Goal: Navigation & Orientation: Go to known website

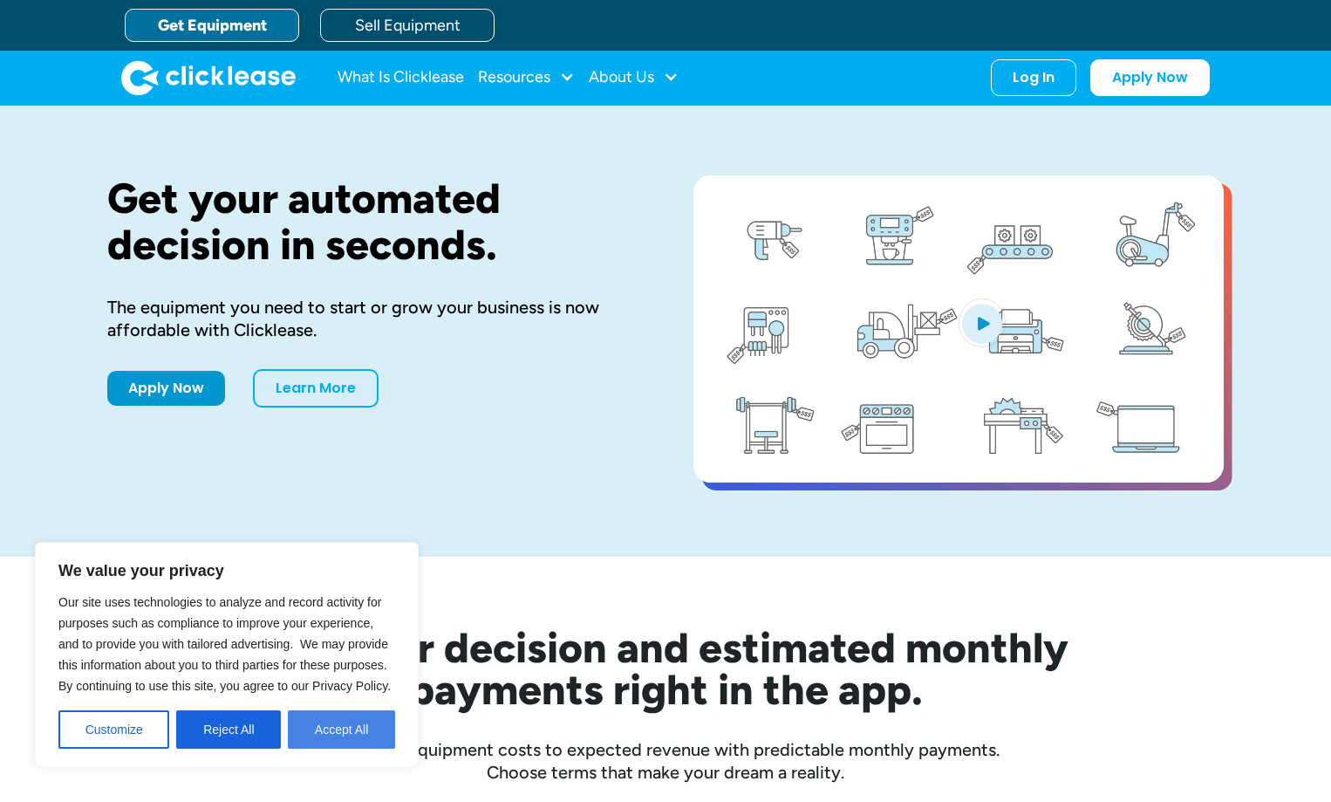
click at [358, 724] on button "Accept All" at bounding box center [341, 729] width 107 height 38
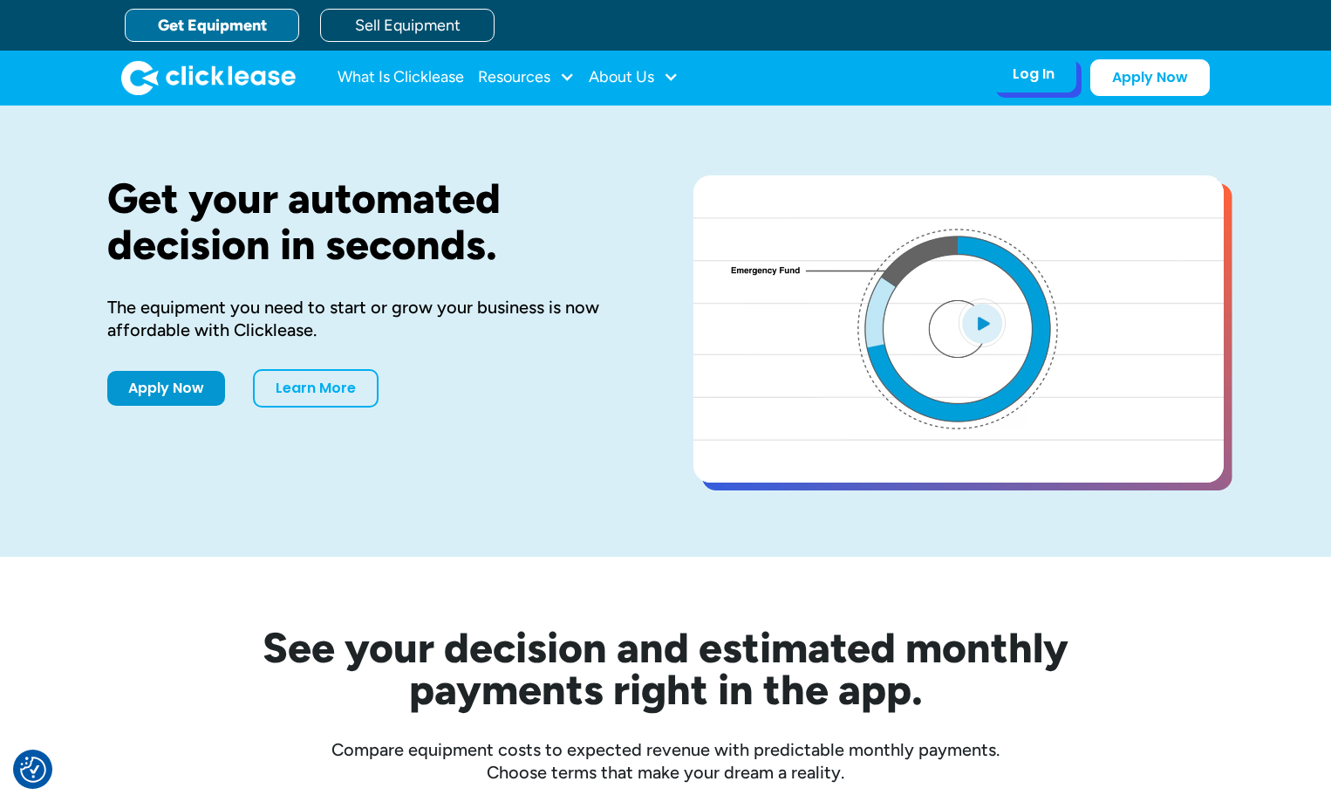
click at [1016, 72] on div "Log In" at bounding box center [1034, 73] width 42 height 17
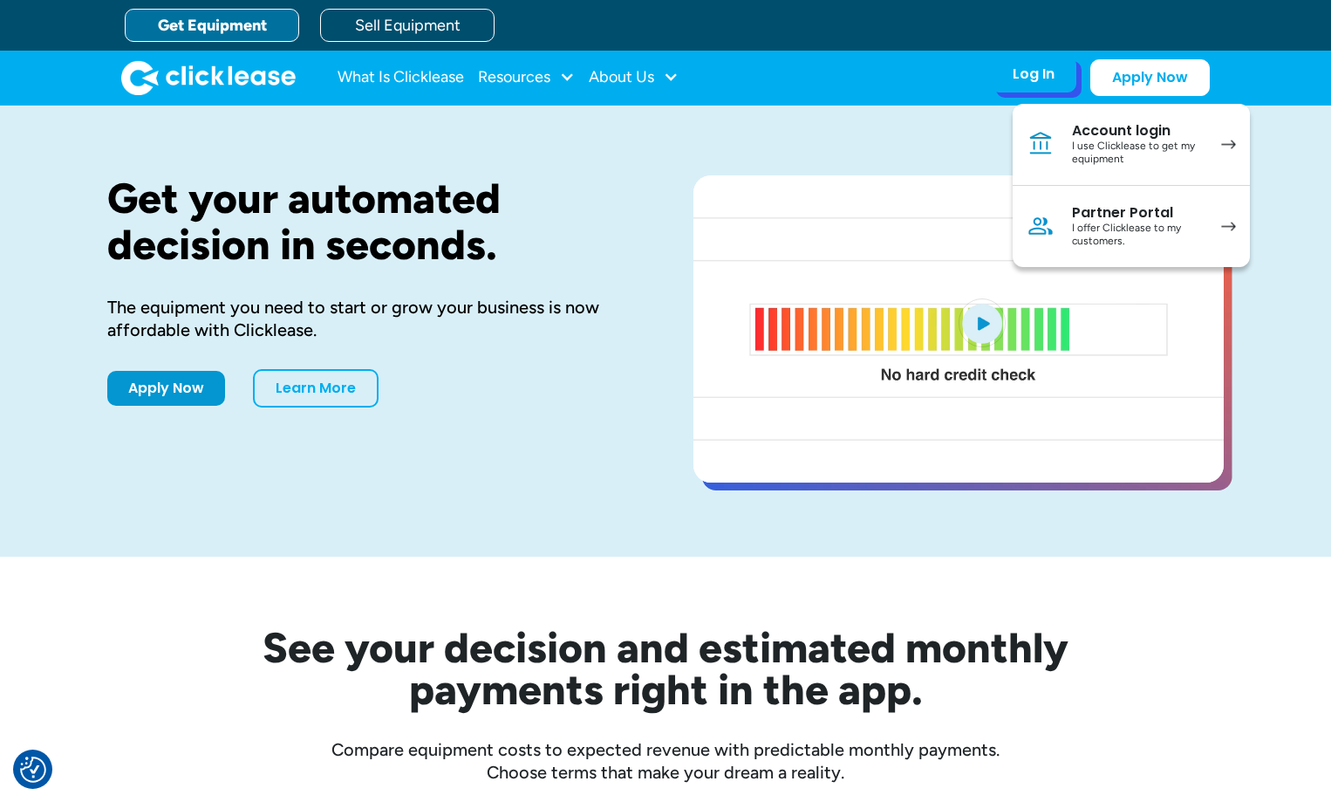
click at [1139, 222] on div "I offer Clicklease to my customers." at bounding box center [1138, 235] width 132 height 27
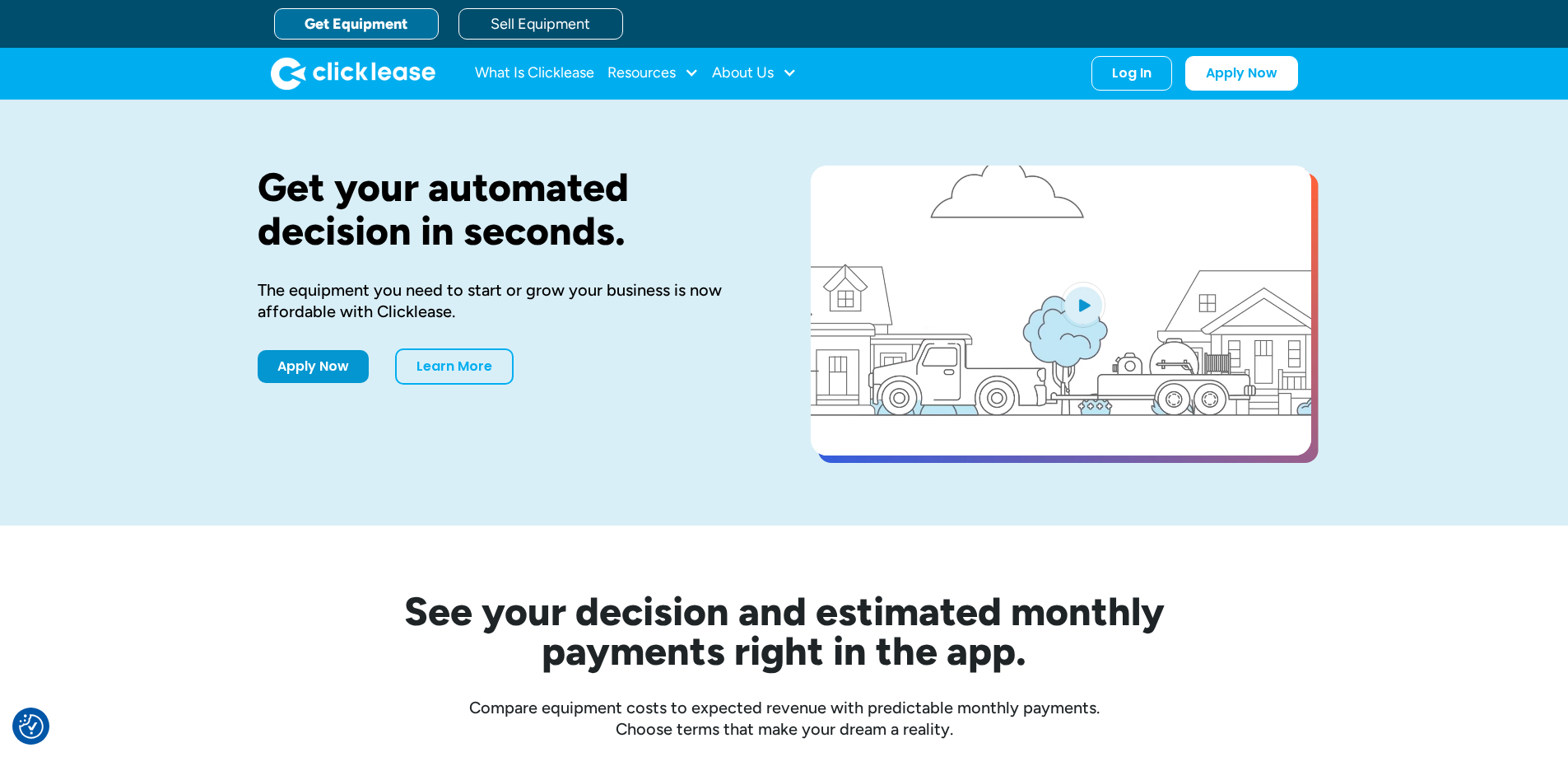
click at [1123, 100] on div "Get your automated decision in seconds. The equipment you need to start or grow…" at bounding box center [784, 312] width 1054 height 426
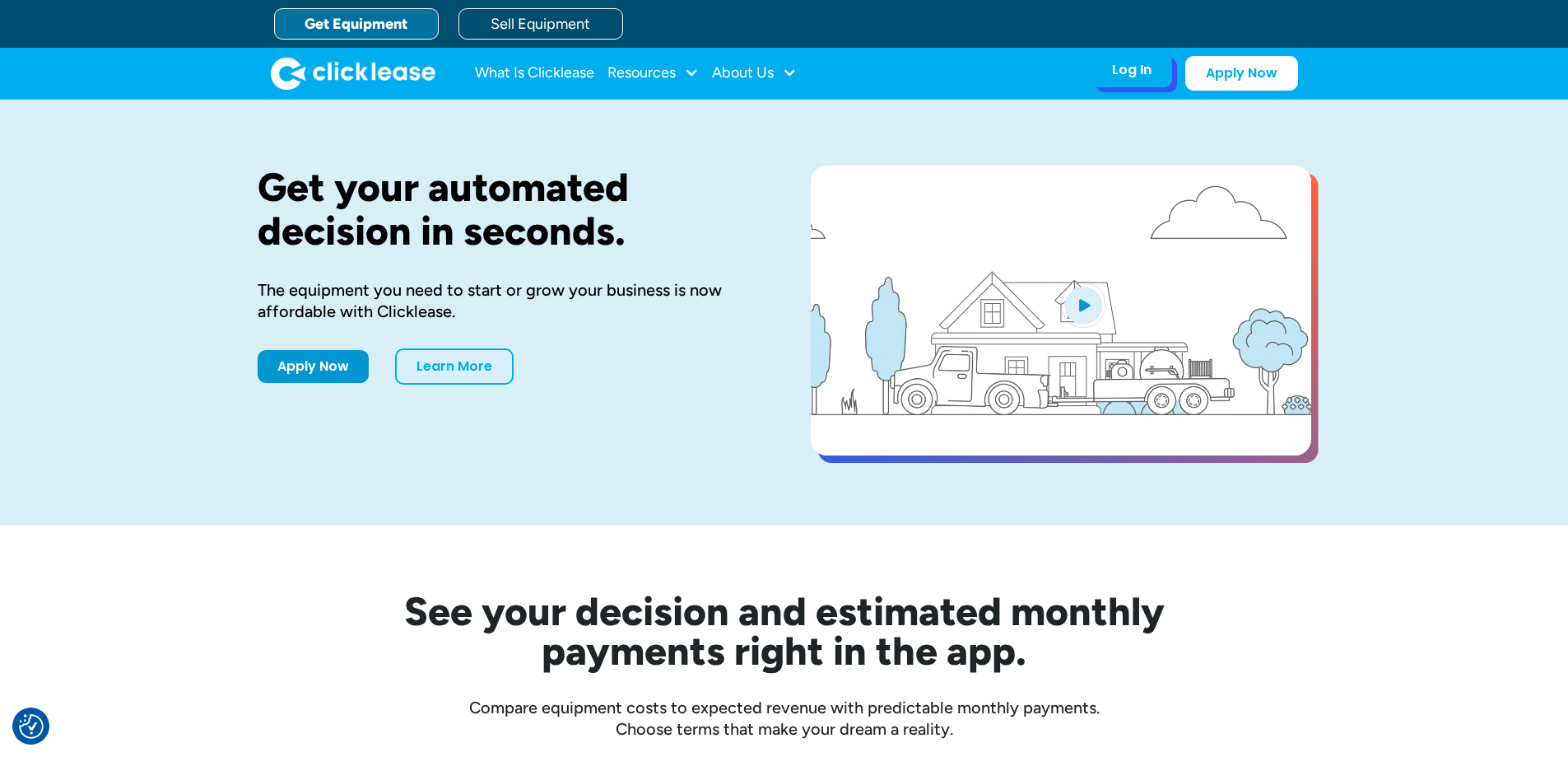
click at [1125, 74] on div "Log In" at bounding box center [1132, 69] width 40 height 16
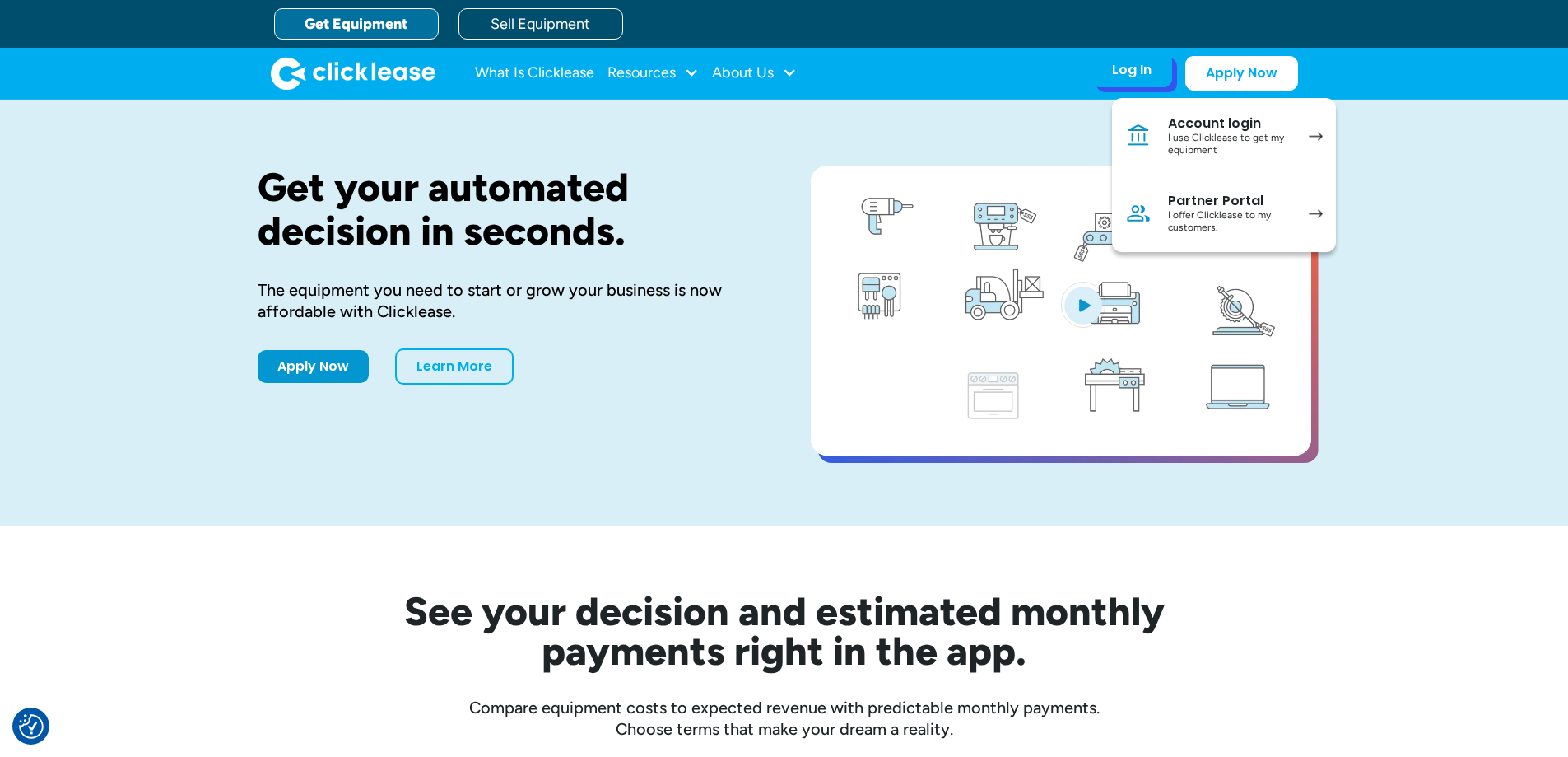
click at [1225, 206] on div "Partner Portal" at bounding box center [1230, 200] width 125 height 16
